Goal: Task Accomplishment & Management: Manage account settings

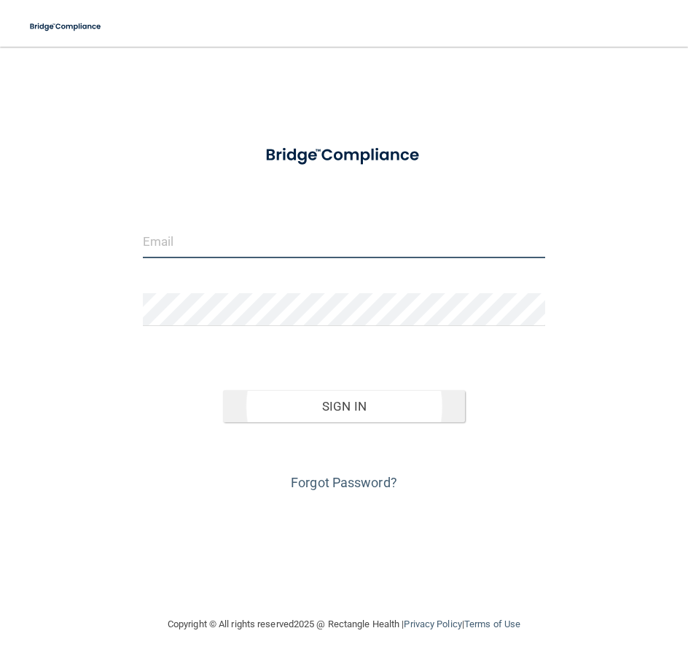
type input "[PERSON_NAME][EMAIL_ADDRESS][DOMAIN_NAME]"
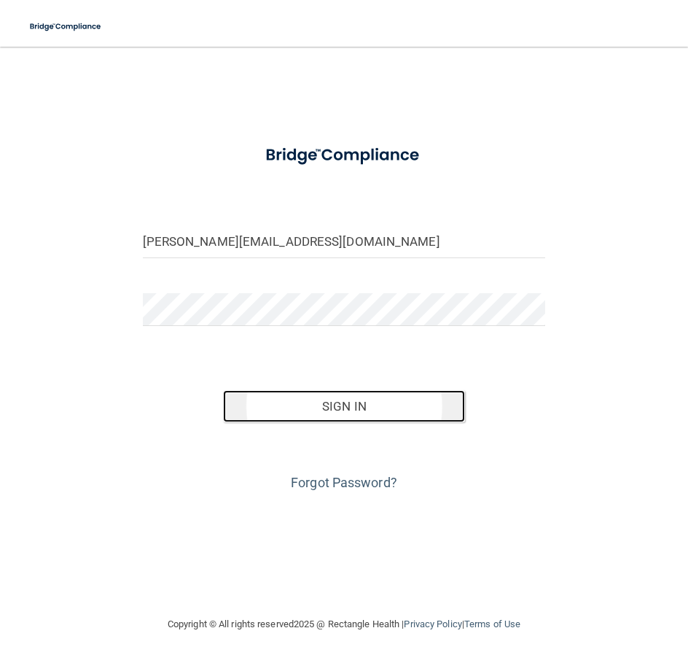
click at [352, 410] on button "Sign In" at bounding box center [344, 406] width 242 height 32
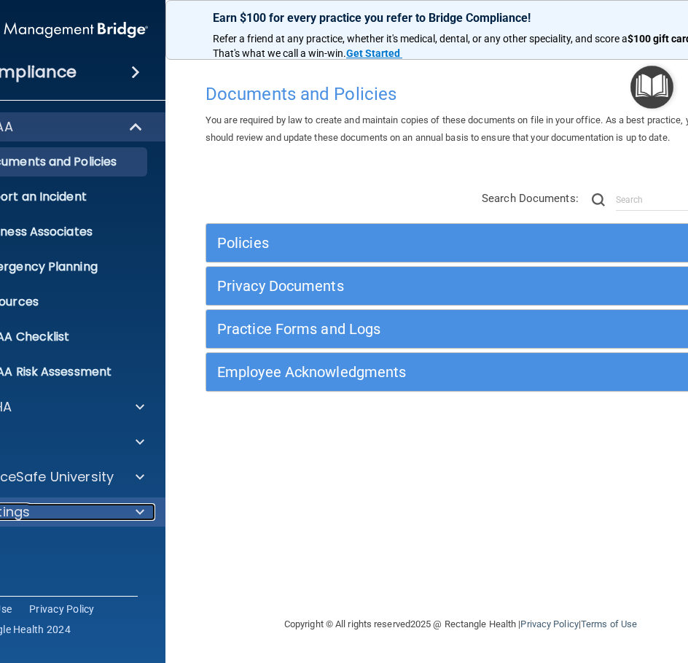
click at [48, 518] on div "Settings" at bounding box center [29, 511] width 181 height 17
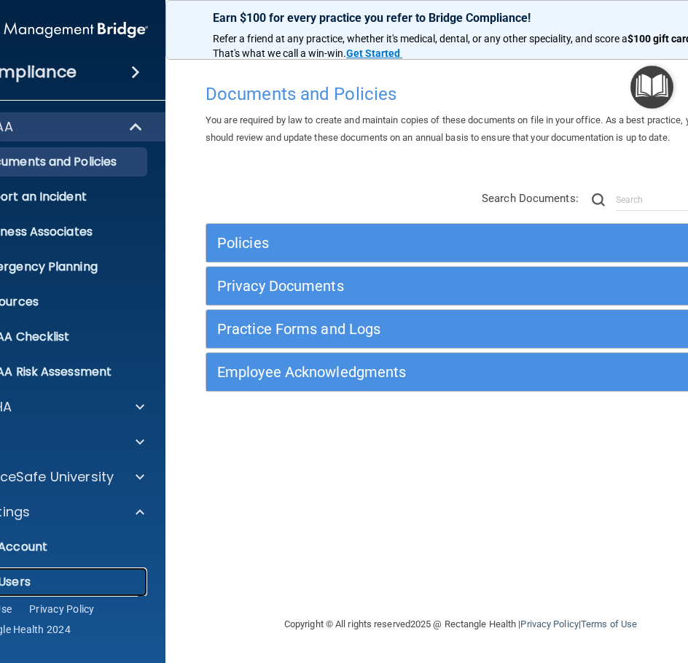
click at [25, 585] on p "My Users" at bounding box center [41, 581] width 199 height 15
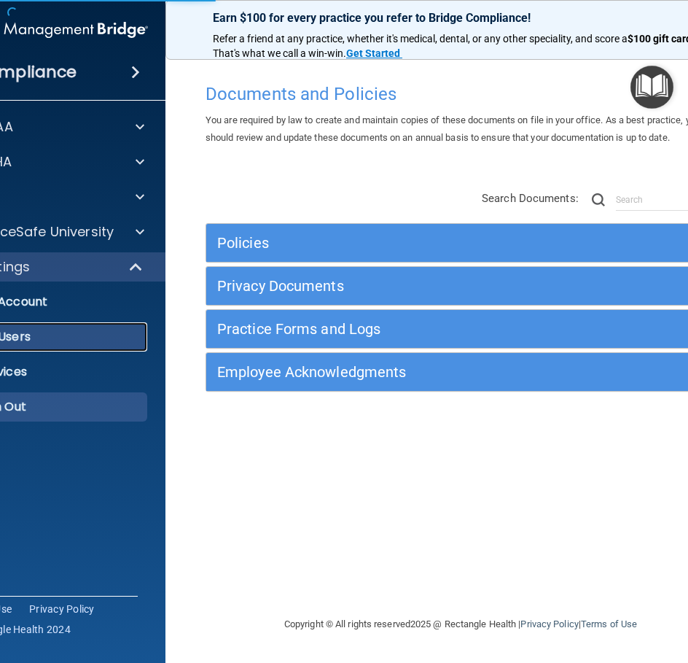
select select "20"
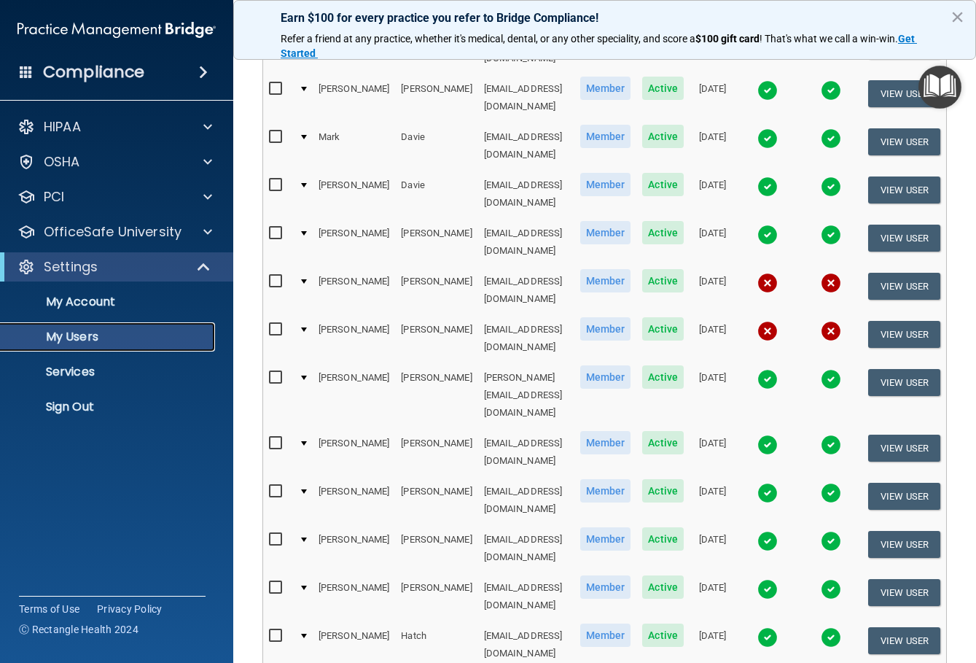
scroll to position [574, 0]
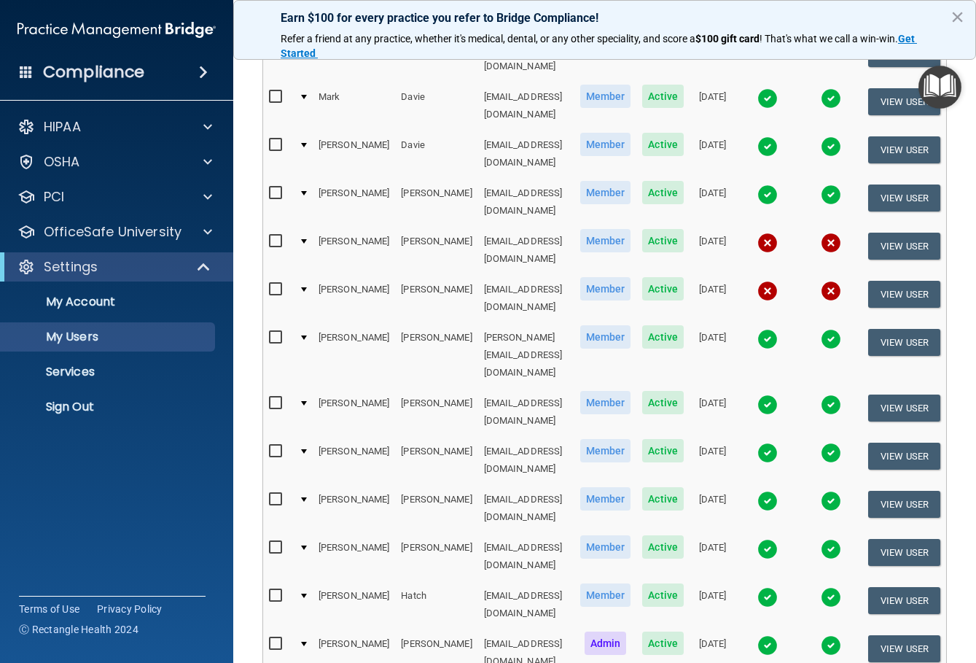
select select "20"
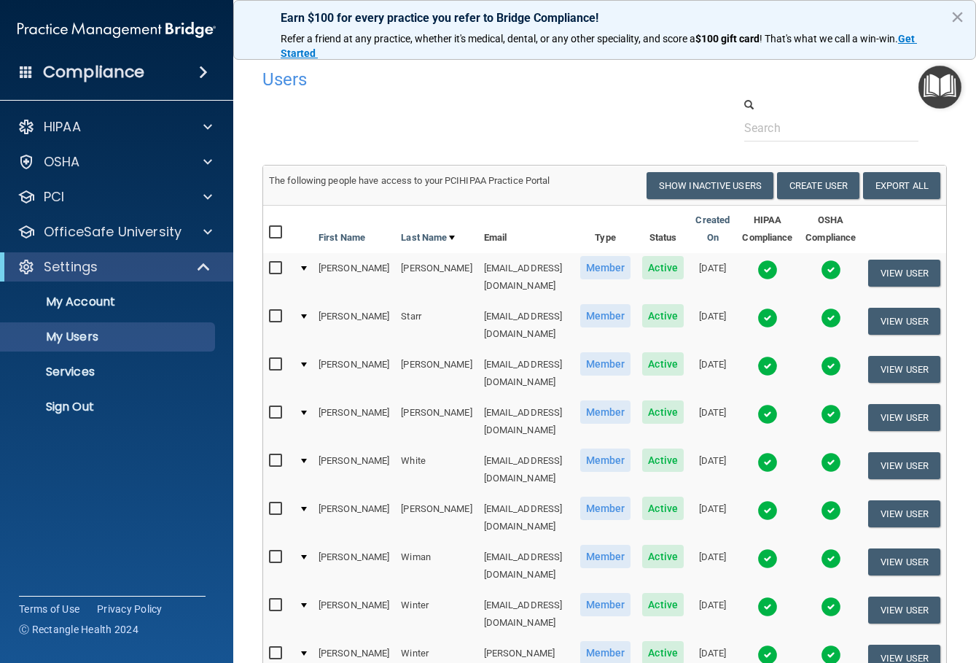
click at [687, 404] on img at bounding box center [767, 414] width 20 height 20
